Goal: Find specific page/section: Find specific page/section

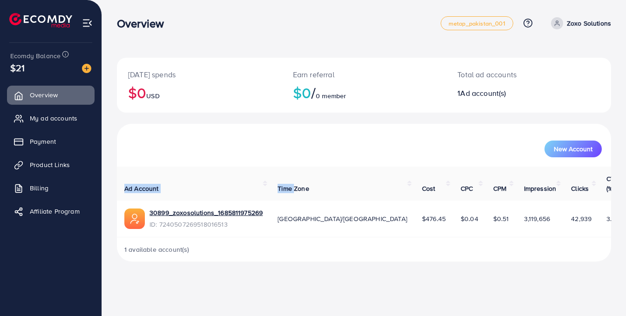
drag, startPoint x: 435, startPoint y: 152, endPoint x: 318, endPoint y: 171, distance: 118.3
click at [318, 171] on div "New Account Ad Account Time Zone Cost CPC CPM Impression Clicks CTR (%) 30899_z…" at bounding box center [364, 192] width 494 height 137
click at [384, 158] on div "New Account" at bounding box center [364, 145] width 494 height 43
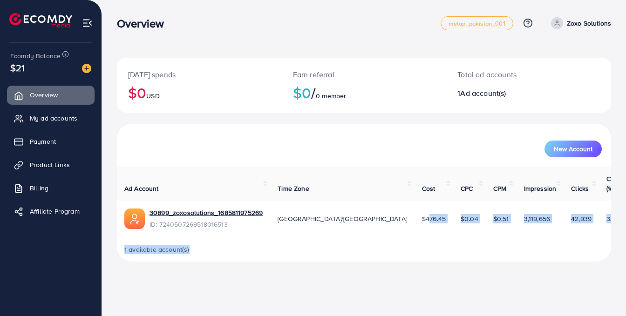
drag, startPoint x: 367, startPoint y: 227, endPoint x: 355, endPoint y: 197, distance: 31.7
click at [349, 233] on div "Ad Account Time Zone Cost CPC CPM Impression Clicks CTR (%) 30899_zoxosolutions…" at bounding box center [364, 214] width 494 height 94
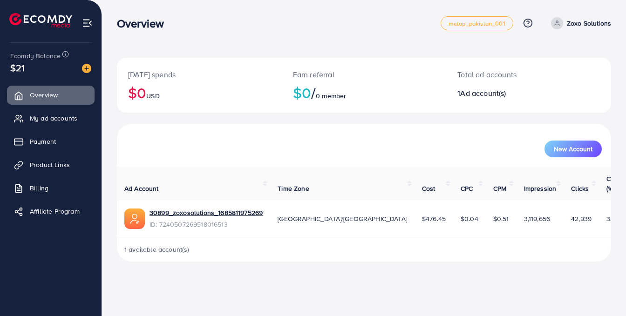
click at [387, 139] on div "New Account" at bounding box center [364, 145] width 490 height 24
drag, startPoint x: 441, startPoint y: 175, endPoint x: 387, endPoint y: 168, distance: 54.4
click at [384, 181] on tr "Ad Account Time Zone Cost CPC CPM Impression Clicks CTR (%)" at bounding box center [372, 184] width 510 height 34
click at [405, 142] on div "New Account" at bounding box center [363, 149] width 475 height 17
drag, startPoint x: 231, startPoint y: 189, endPoint x: 205, endPoint y: 171, distance: 31.9
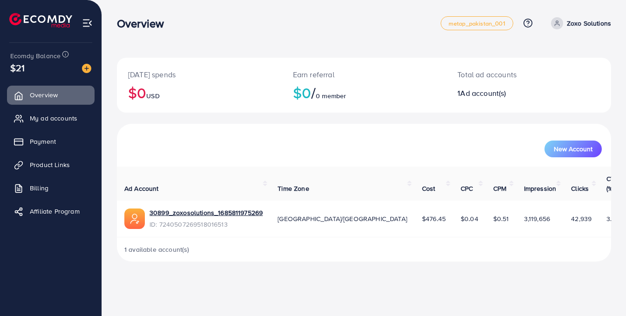
click at [200, 183] on th "Ad Account" at bounding box center [193, 184] width 153 height 34
click at [58, 119] on span "My ad accounts" at bounding box center [55, 118] width 47 height 9
